Goal: Information Seeking & Learning: Find specific fact

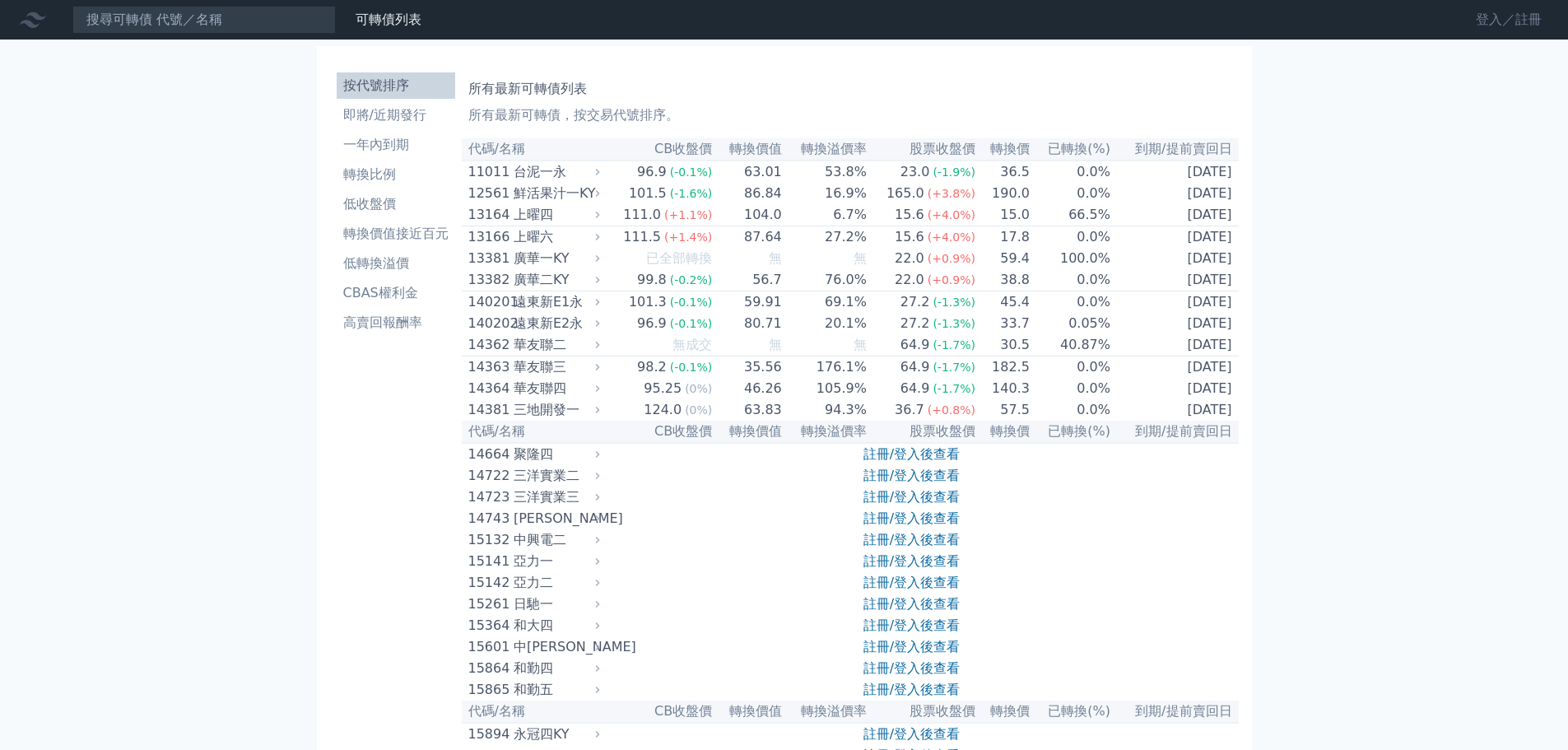
click at [1485, 28] on link "登入／註冊" at bounding box center [1508, 19] width 92 height 26
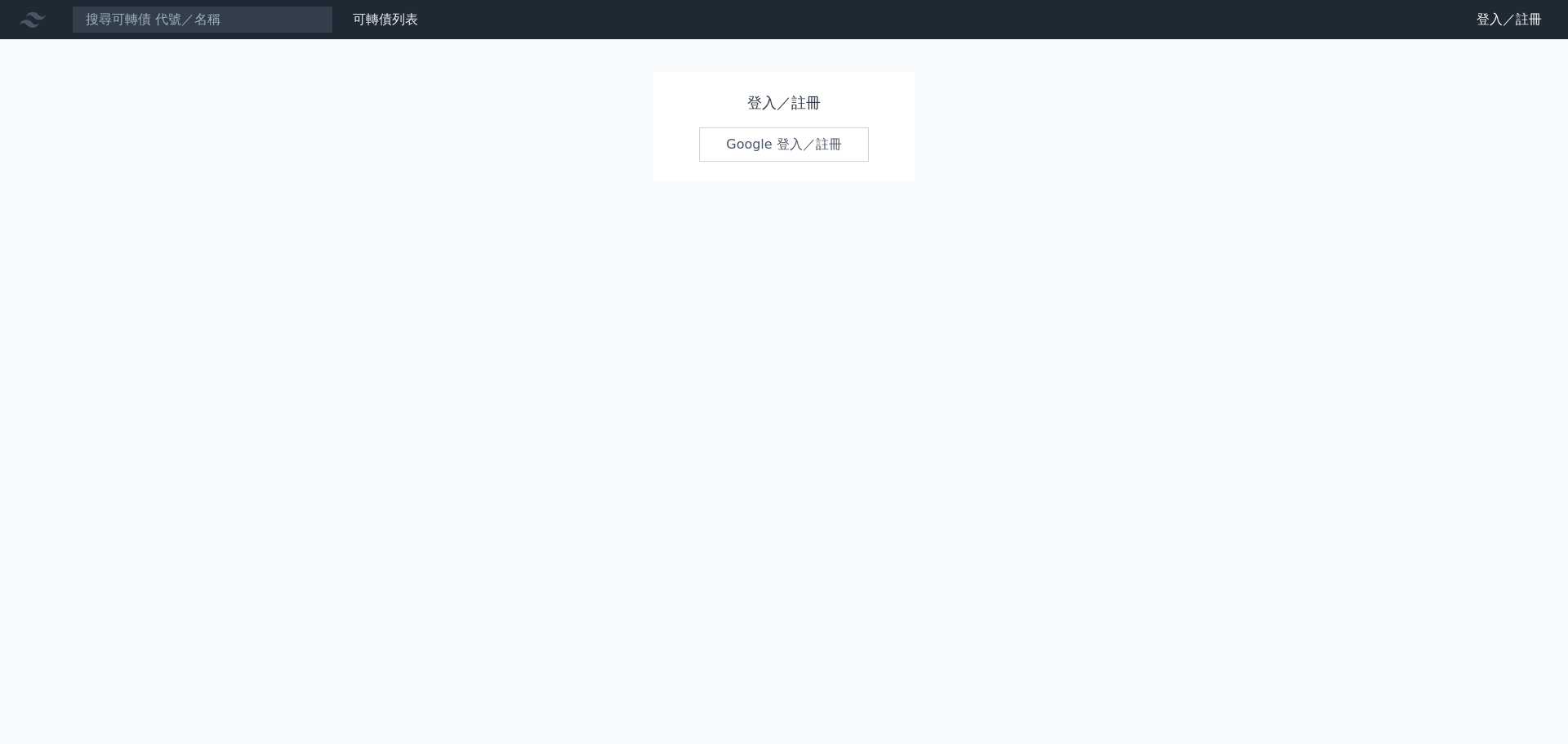
click at [733, 144] on link "Google 登入／註冊" at bounding box center [784, 144] width 170 height 34
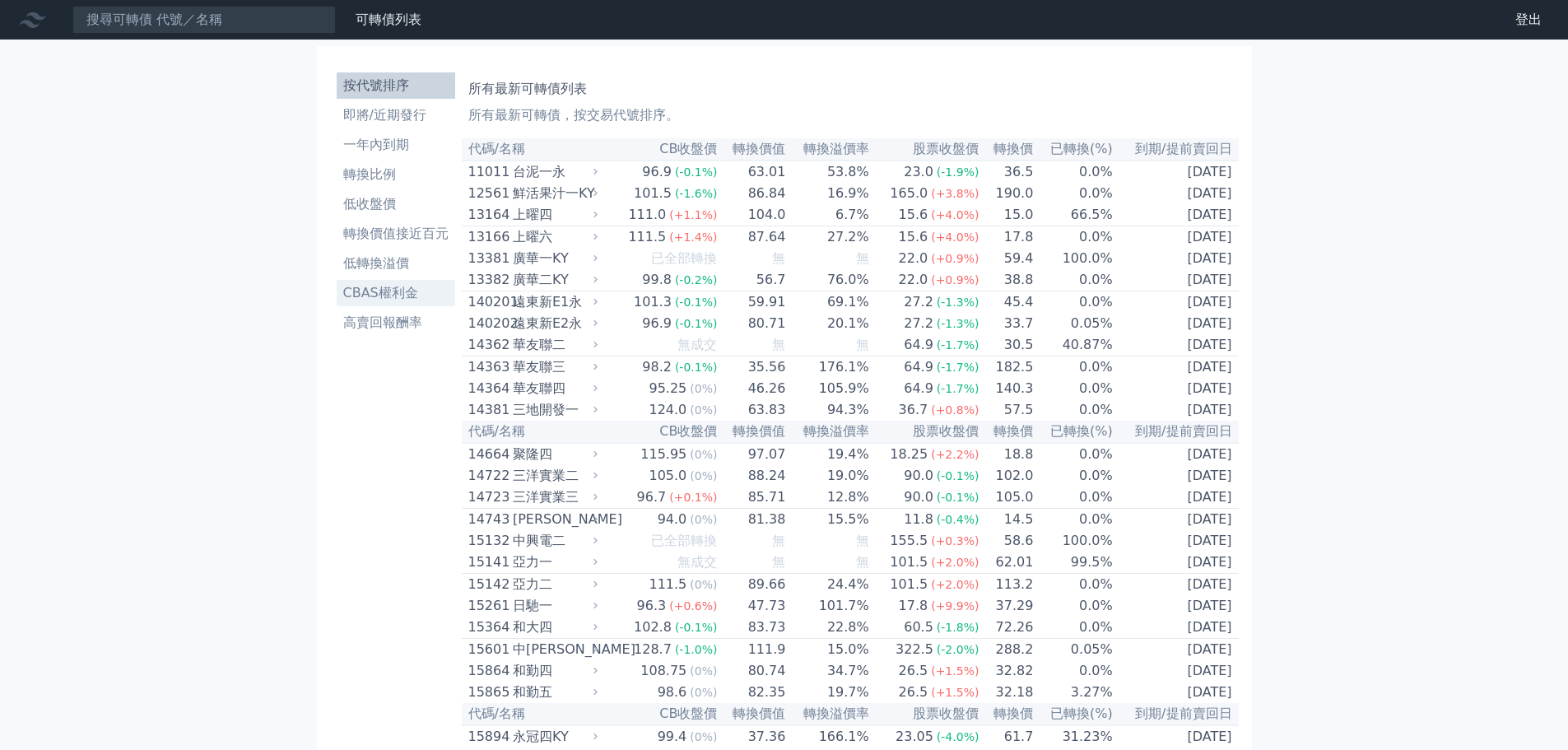
click at [387, 296] on li "CBAS權利金" at bounding box center [396, 292] width 119 height 19
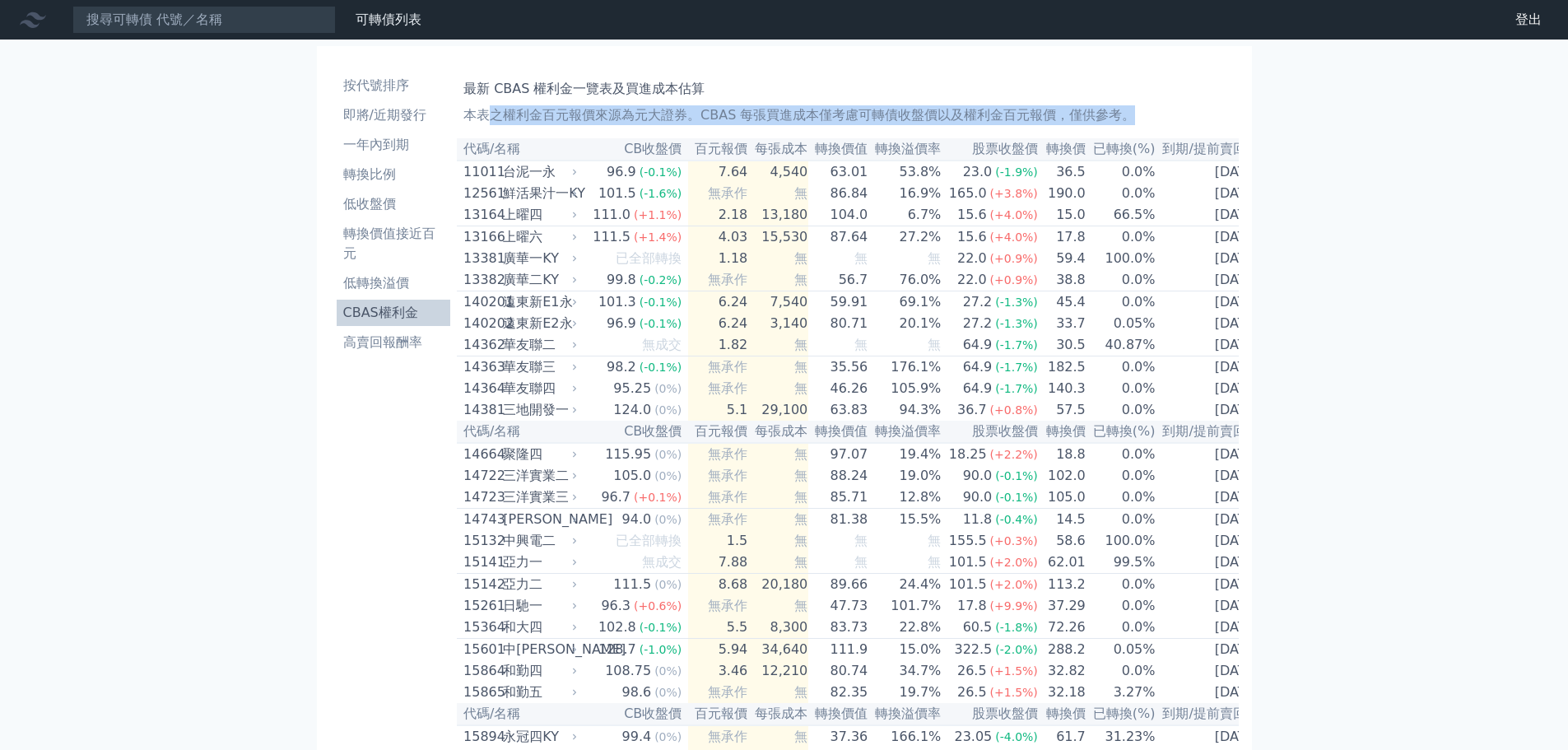
drag, startPoint x: 493, startPoint y: 122, endPoint x: 770, endPoint y: 126, distance: 277.0
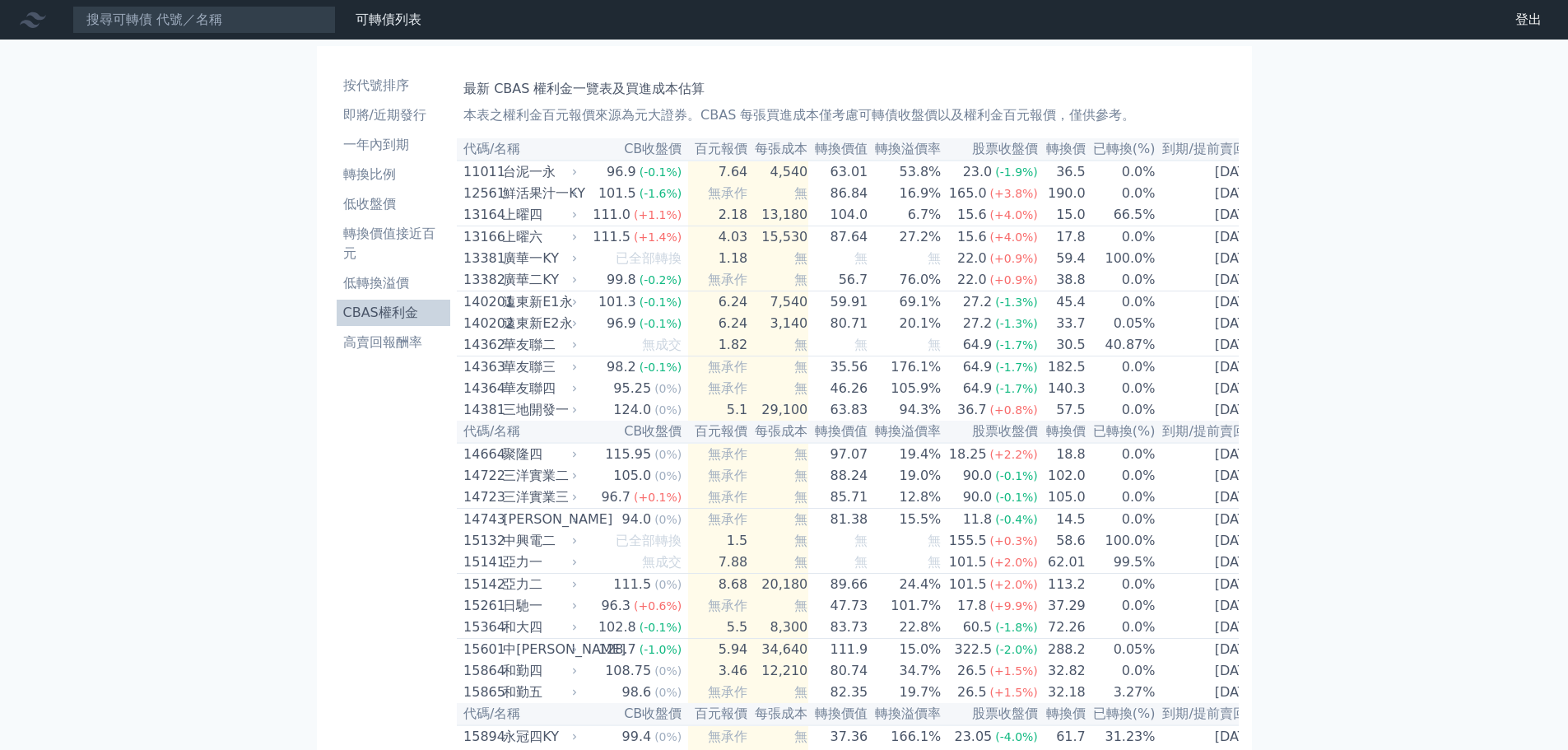
click at [716, 151] on th "百元報價" at bounding box center [717, 149] width 60 height 22
